Goal: Task Accomplishment & Management: Manage account settings

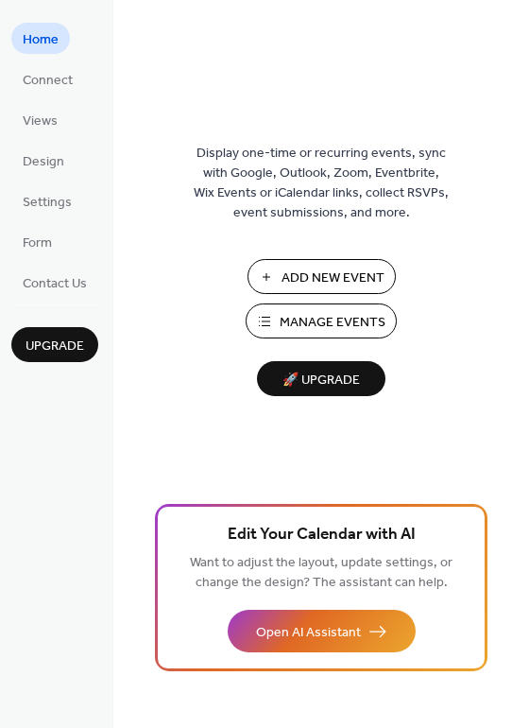
click at [313, 273] on span "Add New Event" at bounding box center [333, 278] width 103 height 20
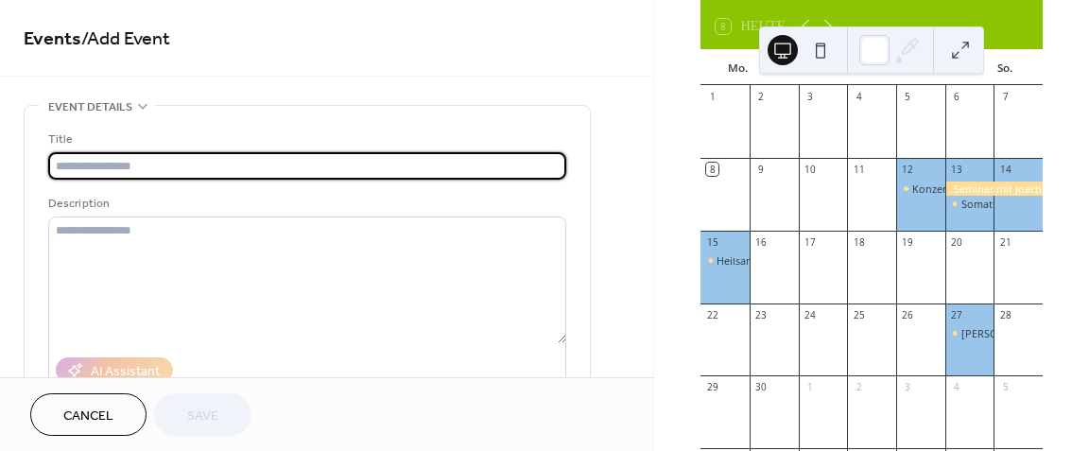
scroll to position [131, 0]
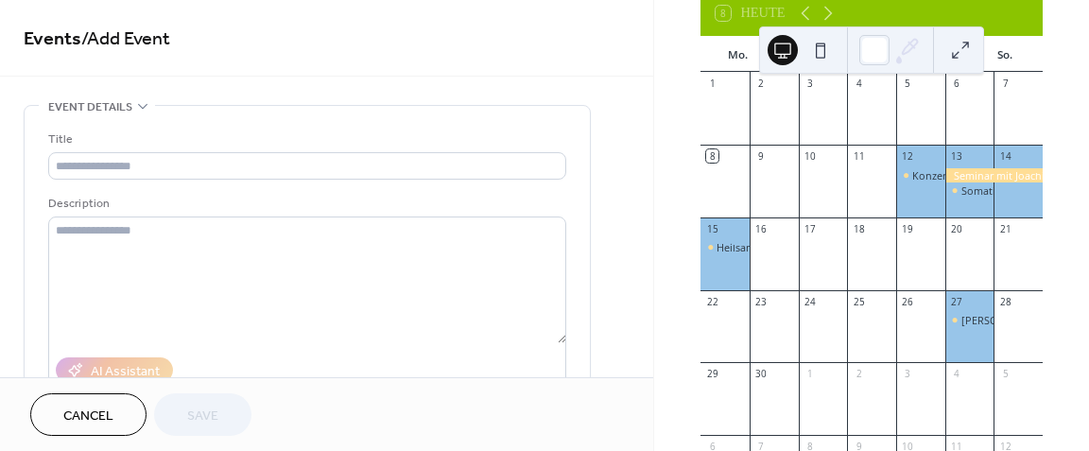
click at [958, 341] on div "Yoshua Gote -Aufstellungsarbeit/Psychodrama" at bounding box center [969, 334] width 49 height 43
click at [120, 423] on button "Cancel" at bounding box center [88, 414] width 116 height 43
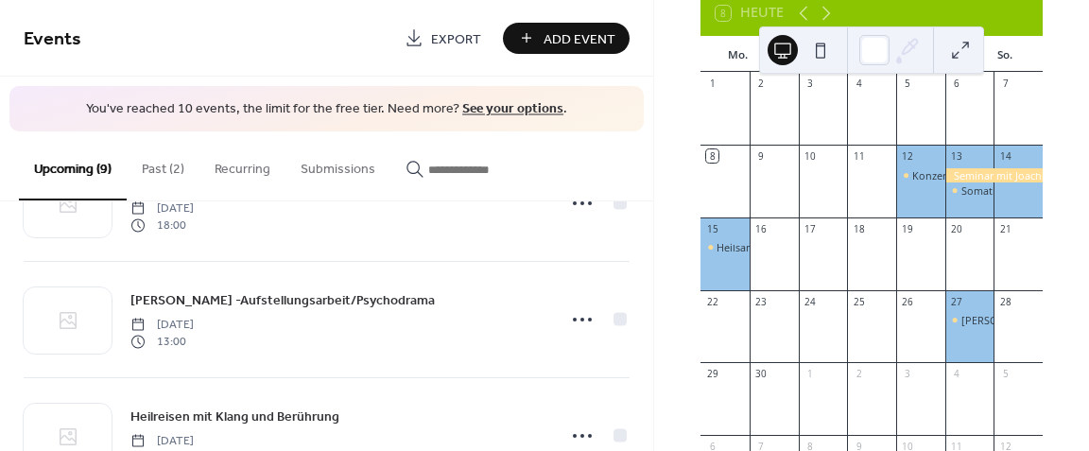
scroll to position [434, 0]
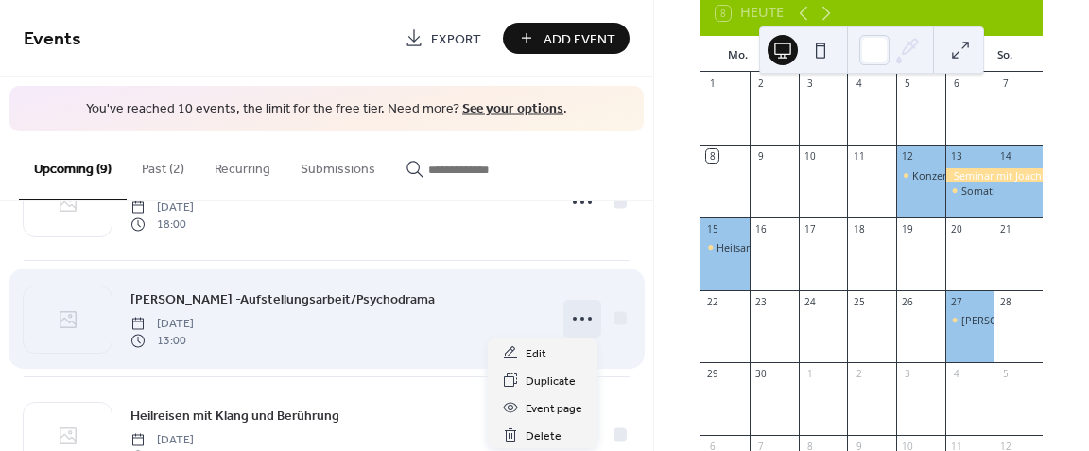
click at [578, 316] on icon at bounding box center [582, 318] width 30 height 30
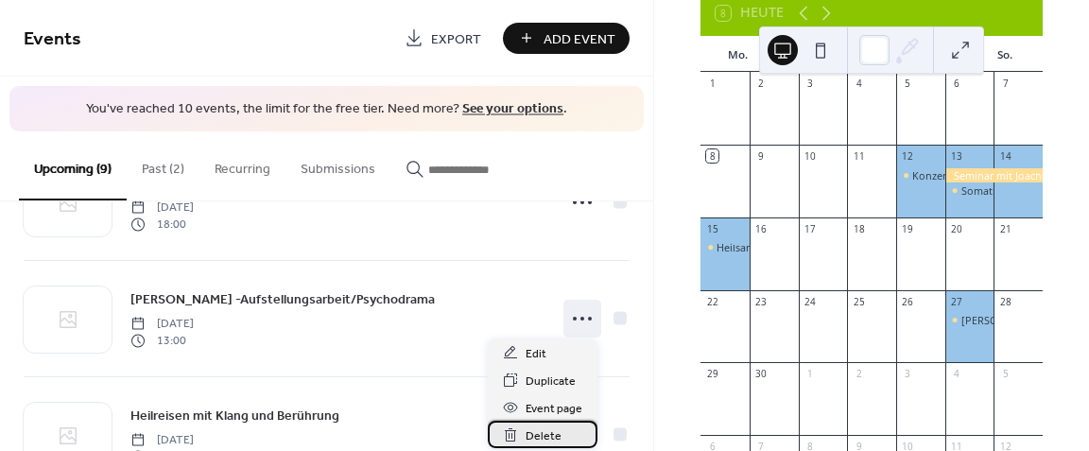
click at [539, 436] on span "Delete" at bounding box center [544, 436] width 36 height 20
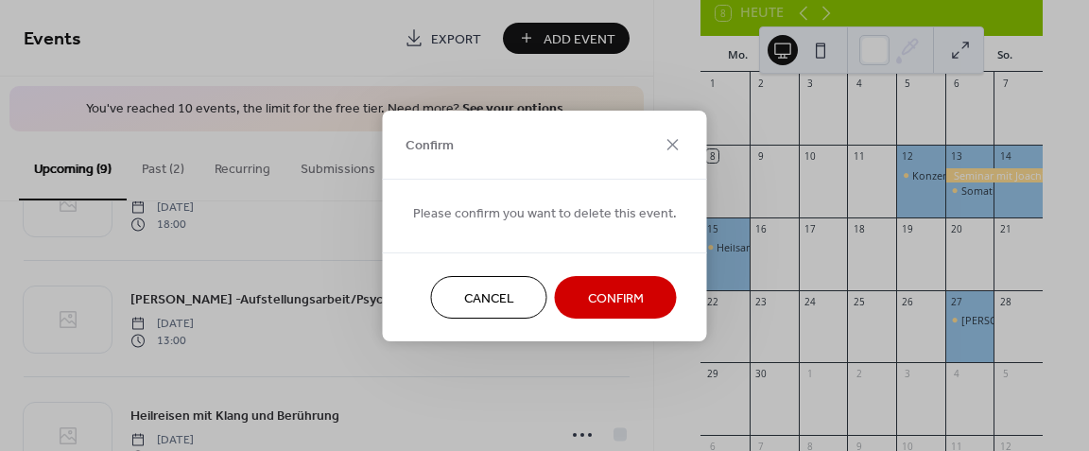
click at [486, 294] on span "Cancel" at bounding box center [489, 298] width 50 height 20
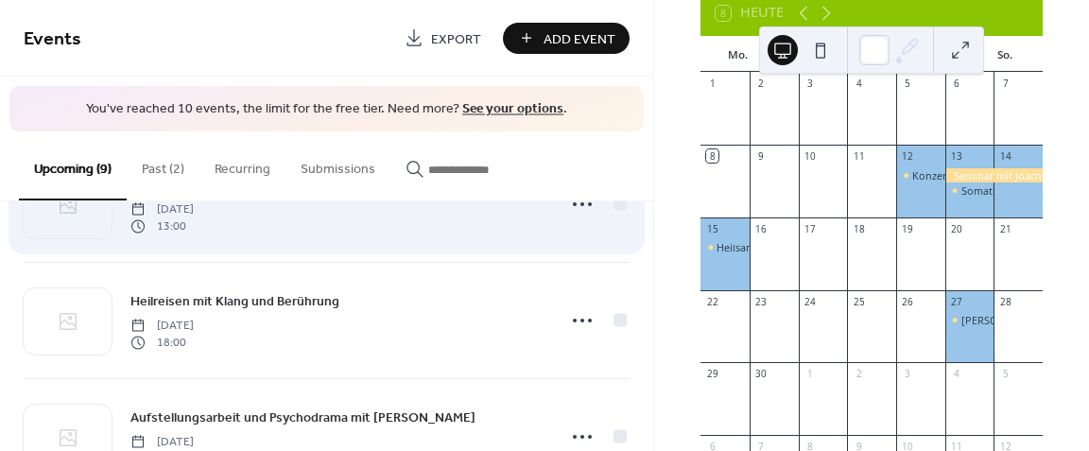
scroll to position [547, 0]
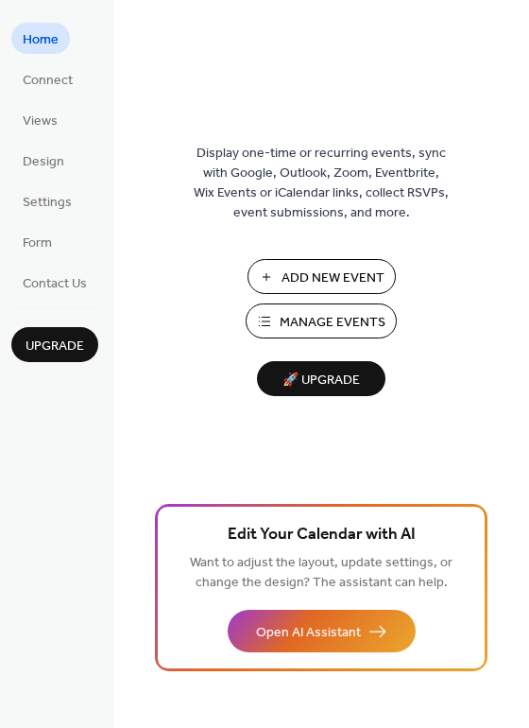
click at [309, 271] on span "Add New Event" at bounding box center [333, 278] width 103 height 20
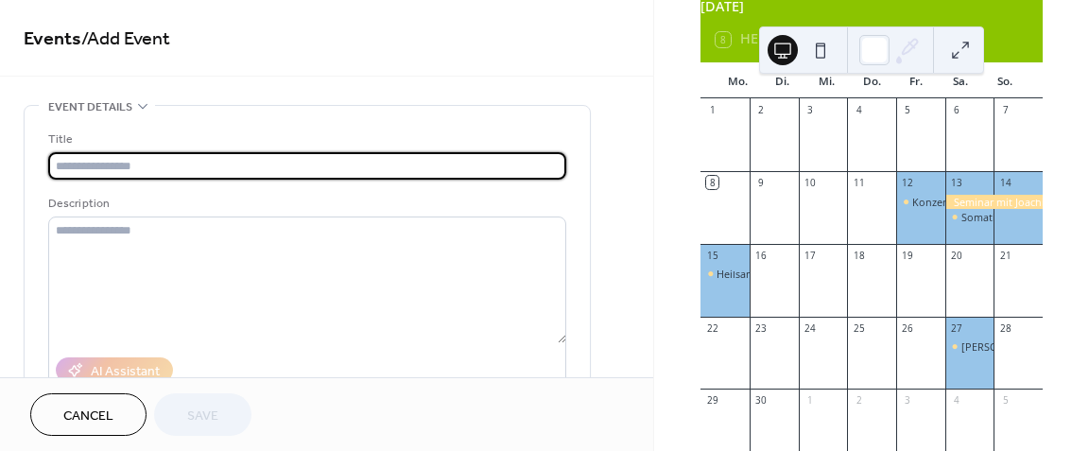
scroll to position [108, 0]
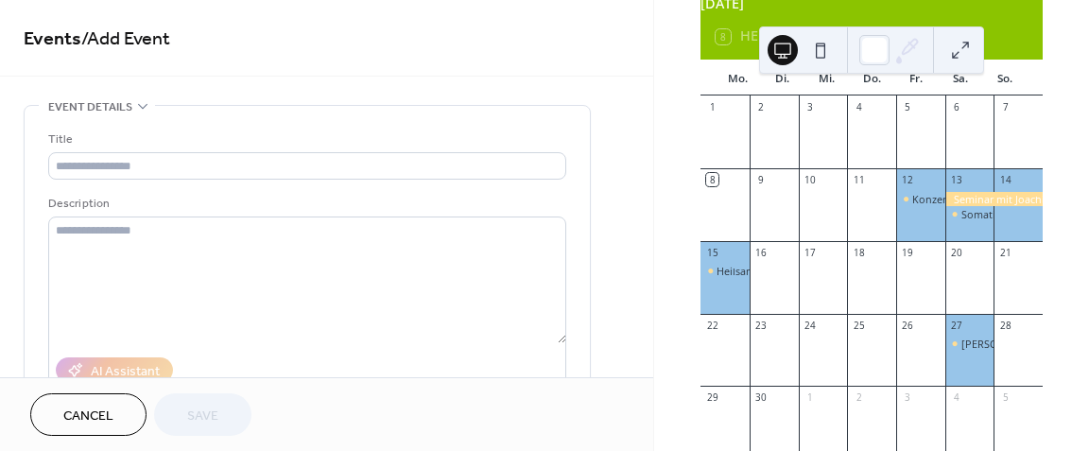
click at [945, 349] on div "[PERSON_NAME] -Aufstellungsarbeit/Psychodrama" at bounding box center [969, 343] width 49 height 14
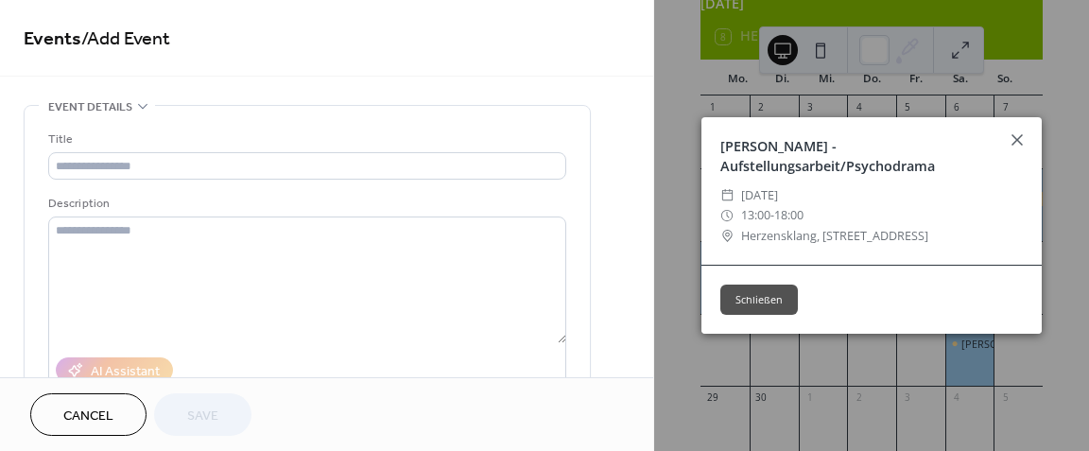
click at [83, 415] on span "Cancel" at bounding box center [88, 416] width 50 height 20
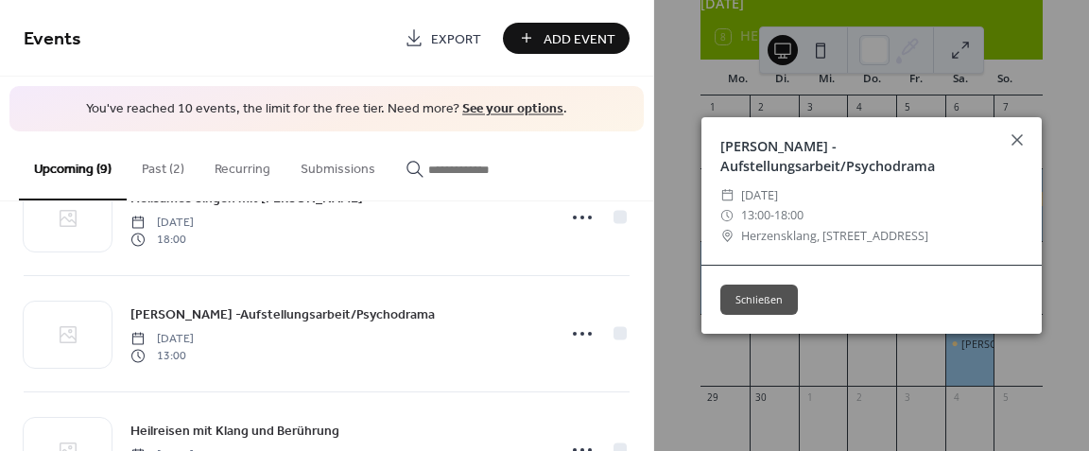
scroll to position [418, 0]
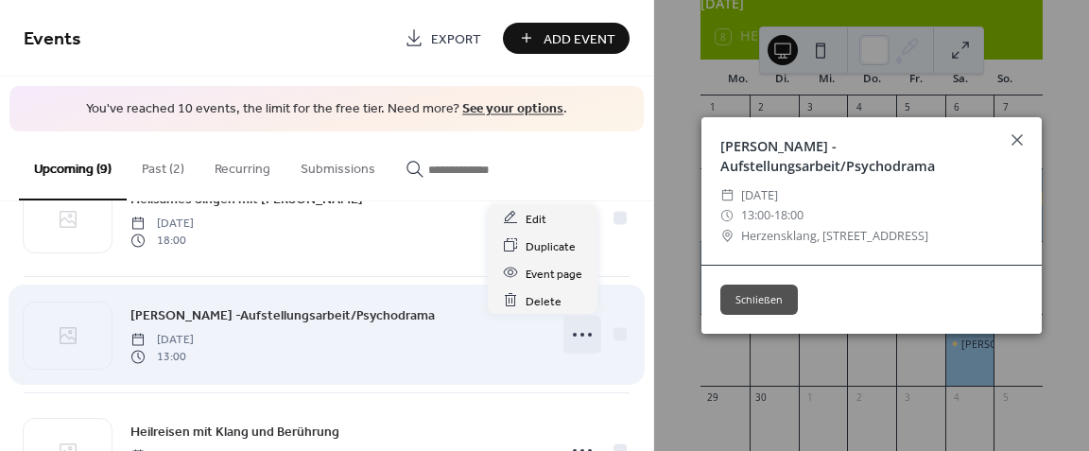
click at [573, 328] on icon at bounding box center [582, 334] width 30 height 30
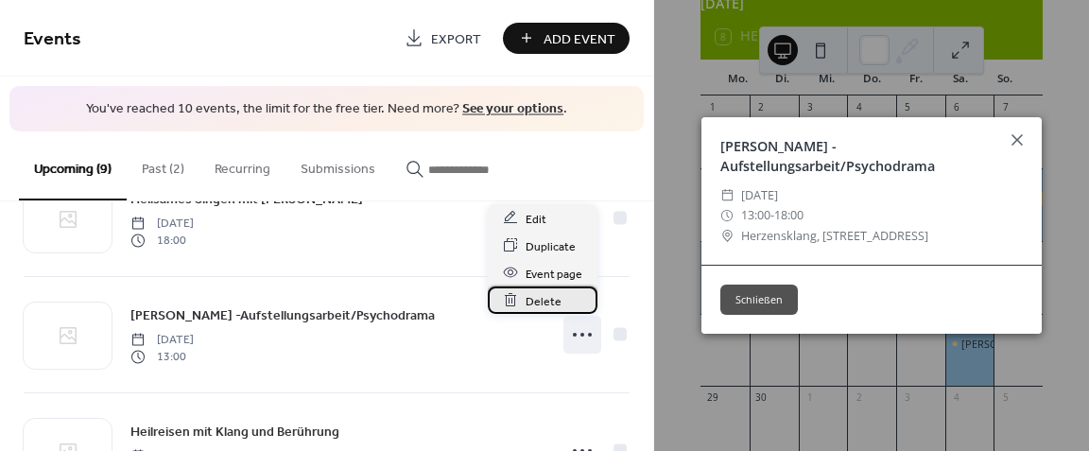
click at [537, 302] on span "Delete" at bounding box center [544, 301] width 36 height 20
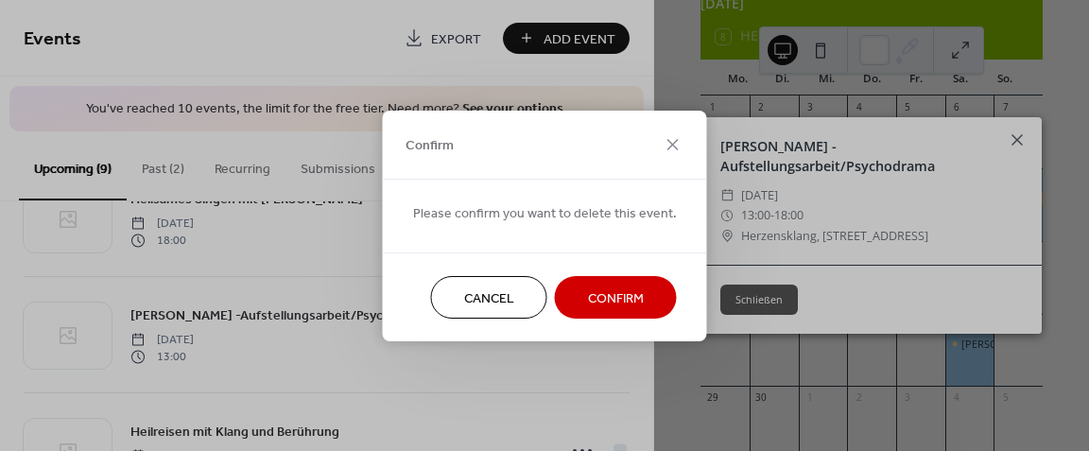
click at [604, 303] on span "Confirm" at bounding box center [616, 298] width 56 height 20
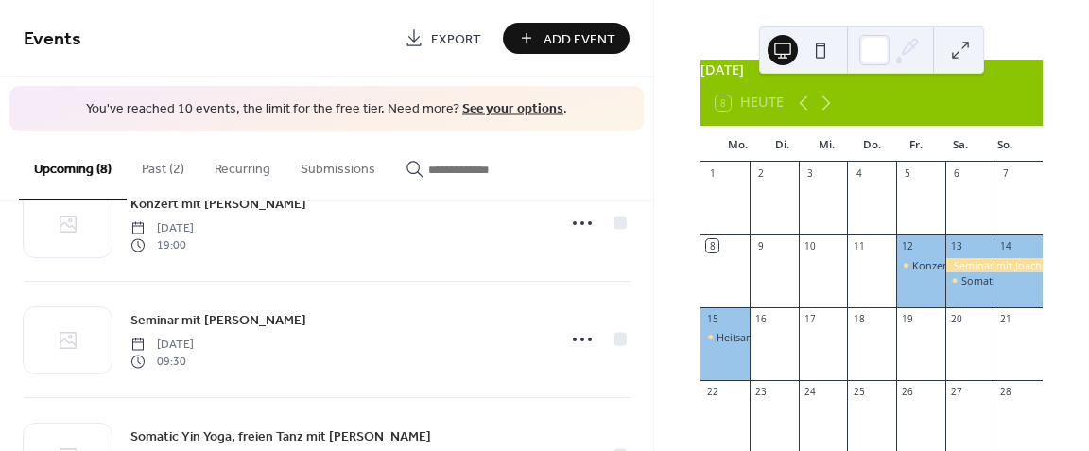
scroll to position [0, 0]
